Goal: Task Accomplishment & Management: Use online tool/utility

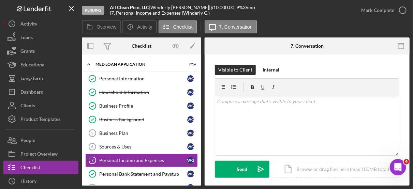
scroll to position [91, 0]
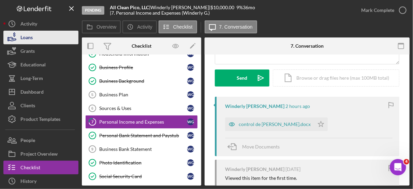
click at [32, 38] on div "Loans" at bounding box center [26, 38] width 12 height 15
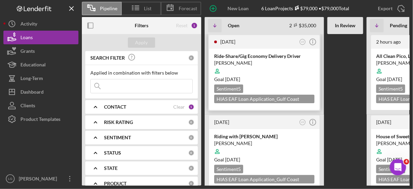
click at [294, 60] on div "[PERSON_NAME]" at bounding box center [264, 63] width 100 height 7
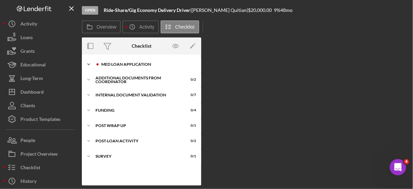
click at [140, 63] on div "MED Loan Application" at bounding box center [146, 64] width 91 height 4
